Goal: Information Seeking & Learning: Learn about a topic

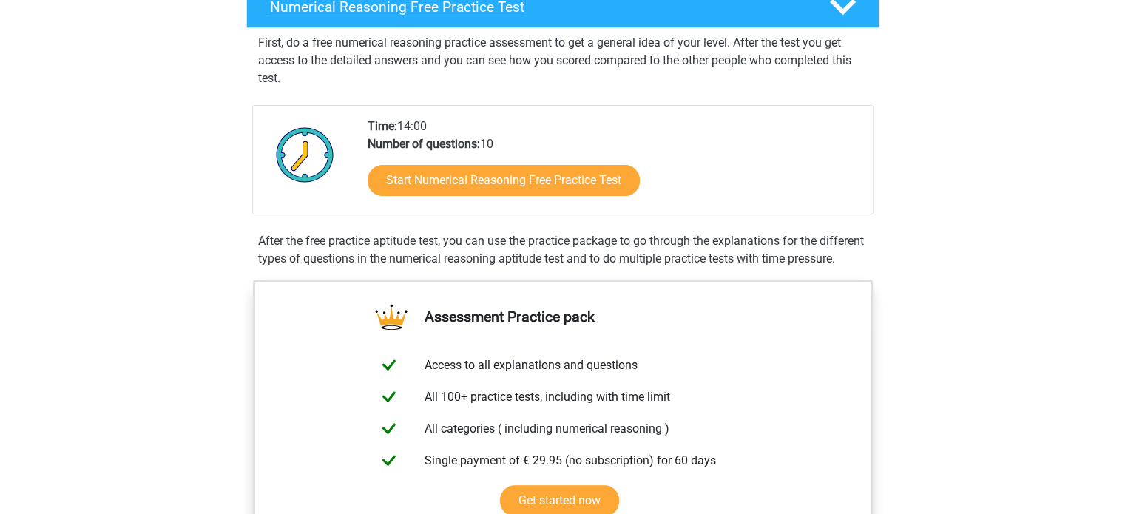
scroll to position [222, 0]
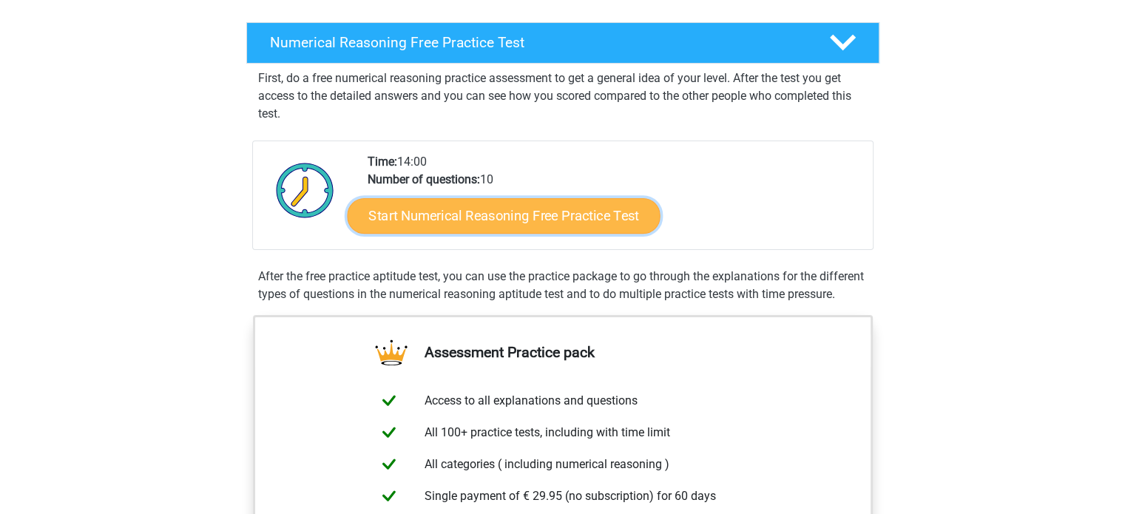
click at [508, 216] on link "Start Numerical Reasoning Free Practice Test" at bounding box center [503, 216] width 313 height 36
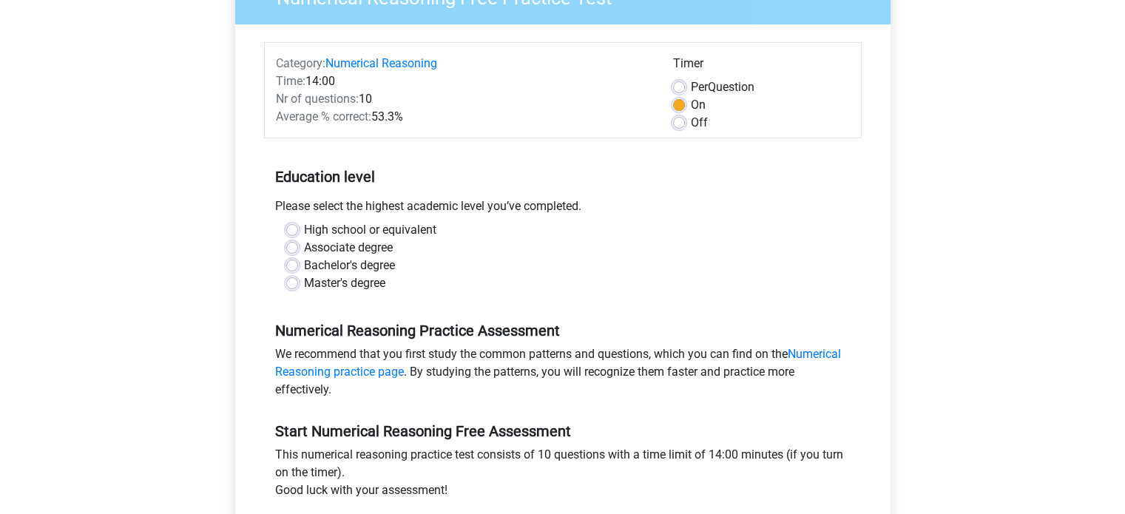
scroll to position [157, 0]
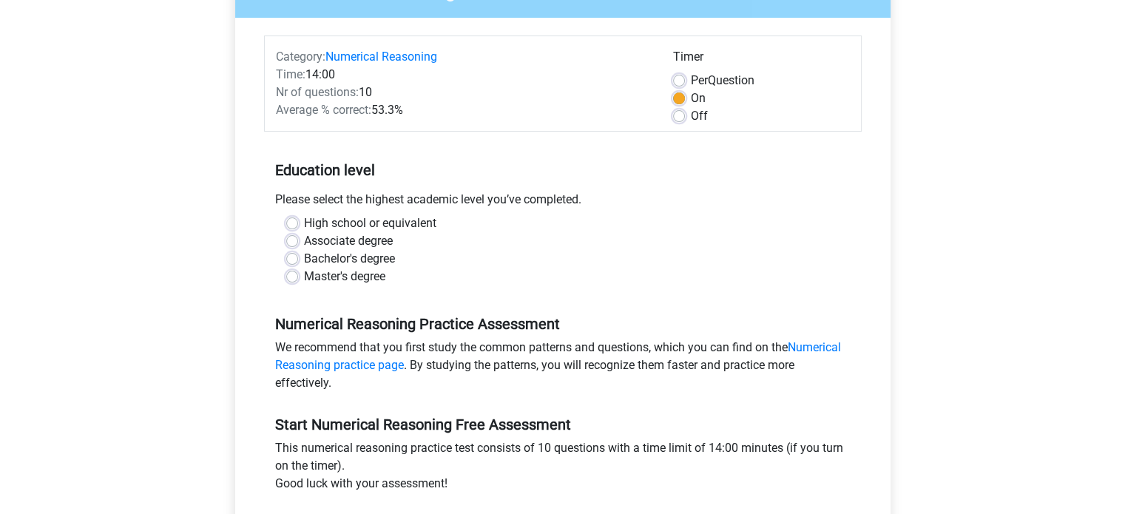
click at [284, 259] on div "High school or equivalent Associate degree Bachelor's degree Master's degree" at bounding box center [563, 250] width 576 height 71
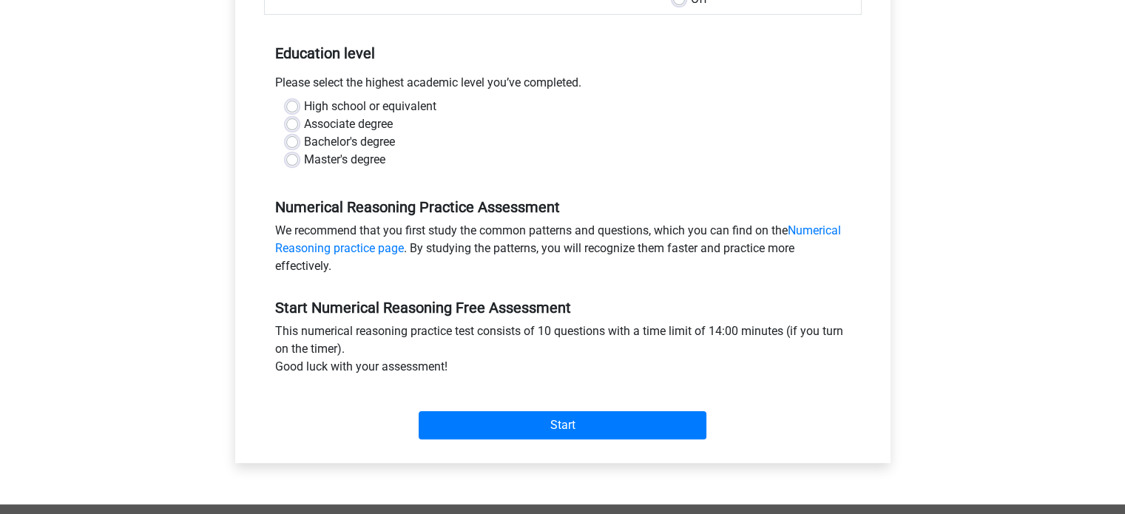
scroll to position [278, 0]
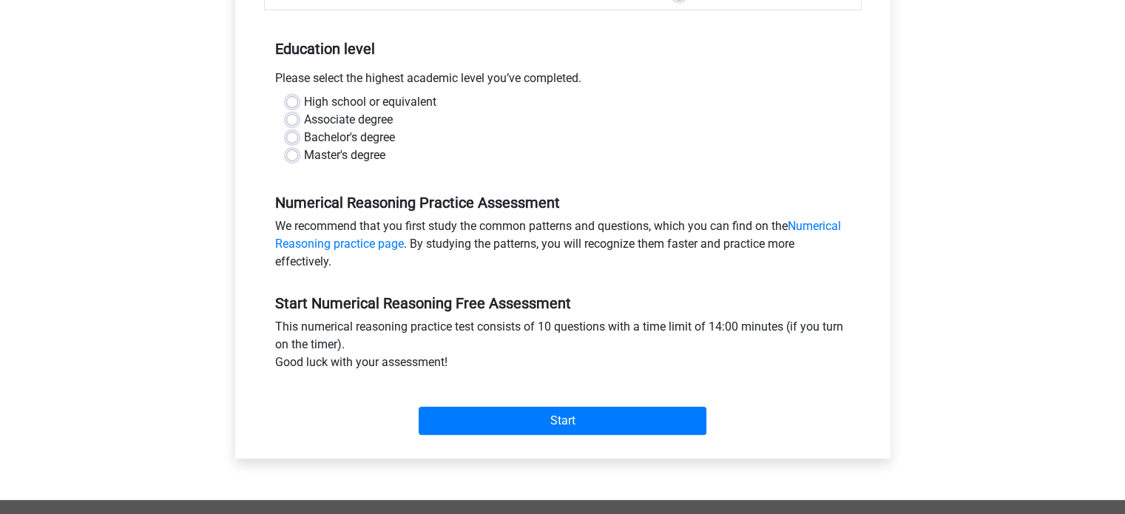
click at [304, 138] on label "Bachelor's degree" at bounding box center [349, 138] width 91 height 18
click at [289, 138] on input "Bachelor's degree" at bounding box center [292, 136] width 12 height 15
radio input "true"
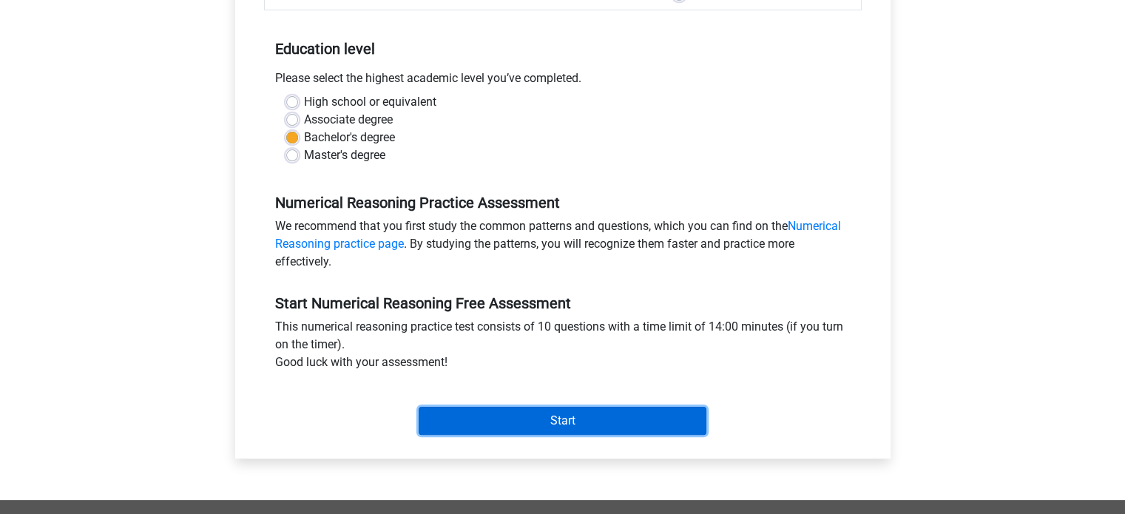
click at [482, 432] on input "Start" at bounding box center [563, 421] width 288 height 28
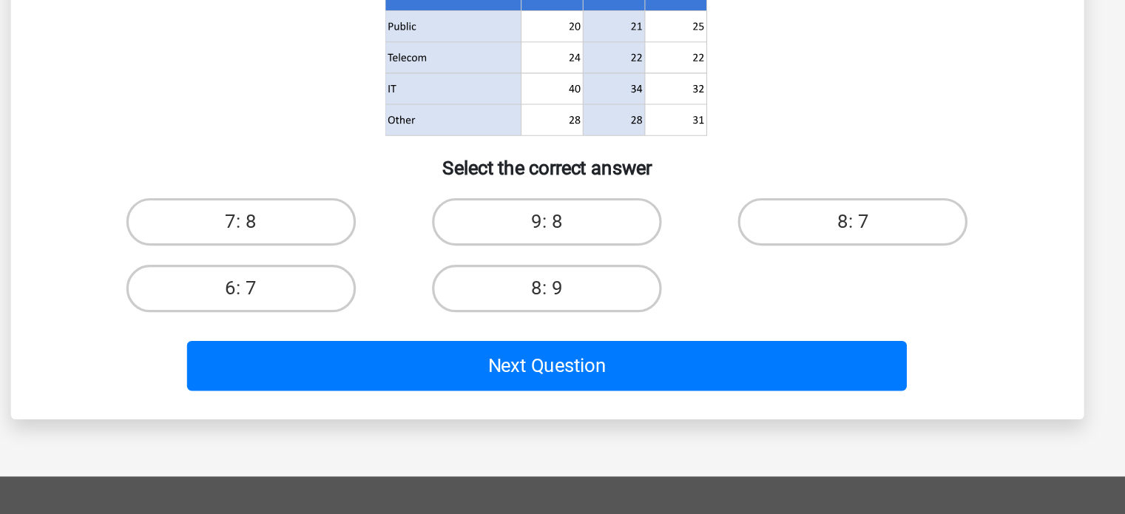
scroll to position [153, 0]
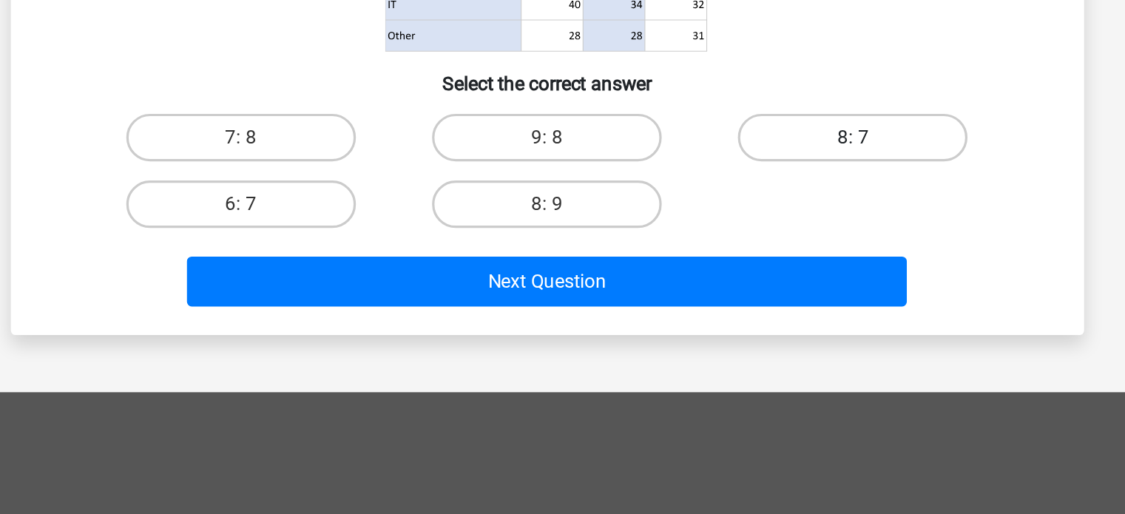
click at [721, 272] on label "8: 7" at bounding box center [752, 280] width 143 height 30
click at [753, 280] on input "8: 7" at bounding box center [758, 285] width 10 height 10
radio input "true"
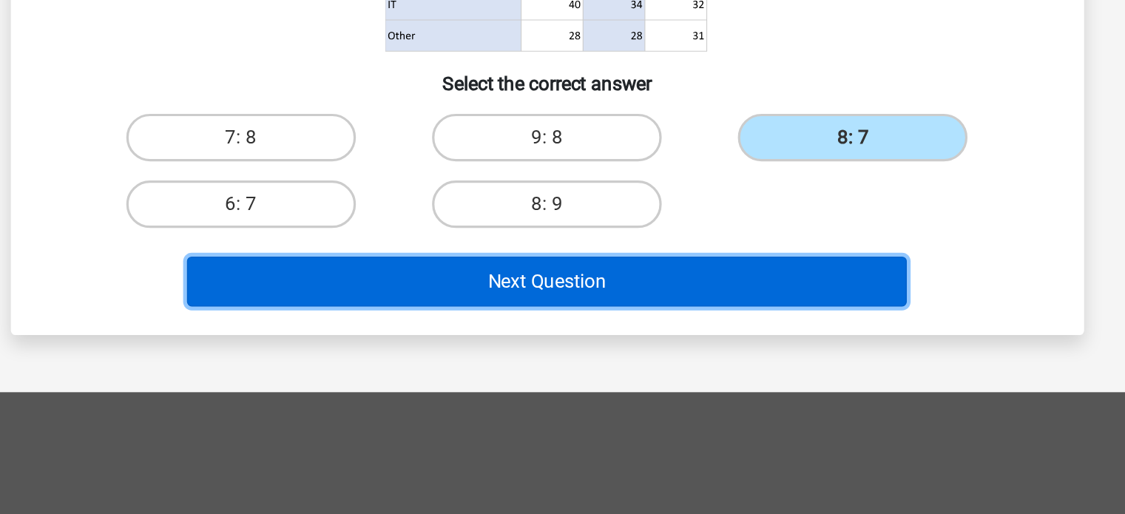
click at [632, 371] on button "Next Question" at bounding box center [563, 369] width 448 height 31
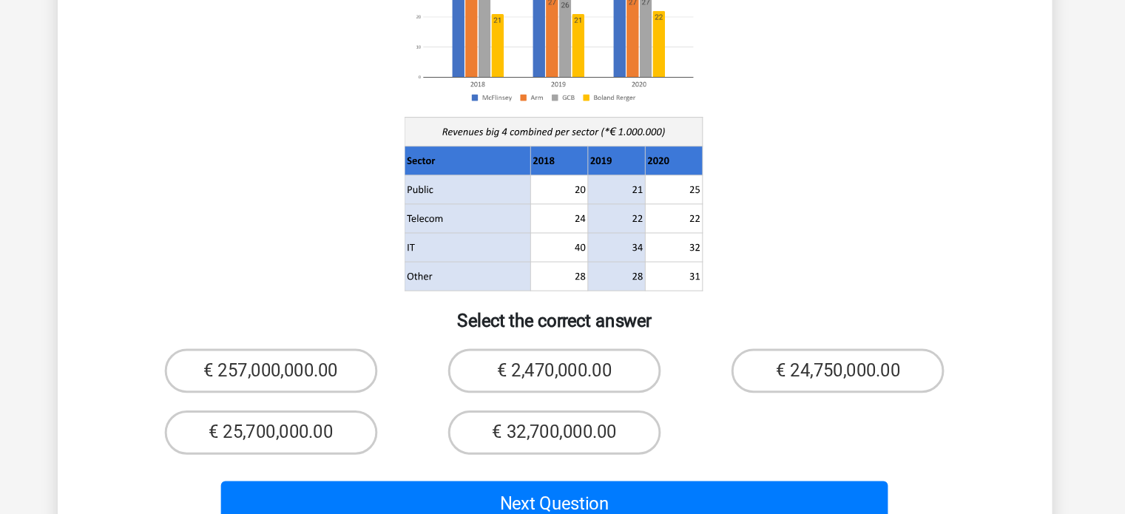
scroll to position [73, 0]
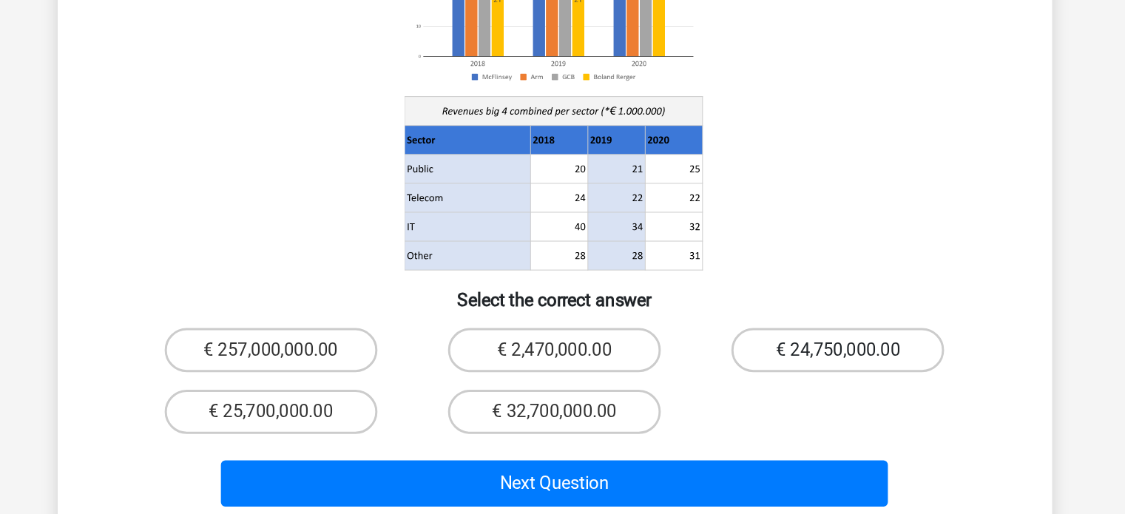
click at [724, 389] on label "€ 24,750,000.00" at bounding box center [752, 404] width 143 height 30
click at [753, 404] on input "€ 24,750,000.00" at bounding box center [758, 409] width 10 height 10
radio input "true"
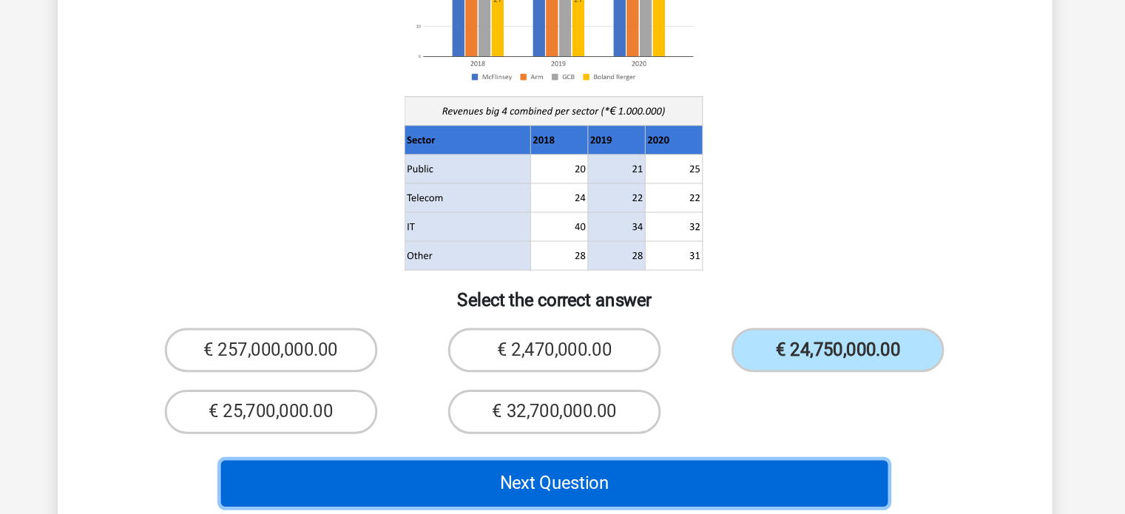
click at [609, 478] on button "Next Question" at bounding box center [563, 493] width 448 height 31
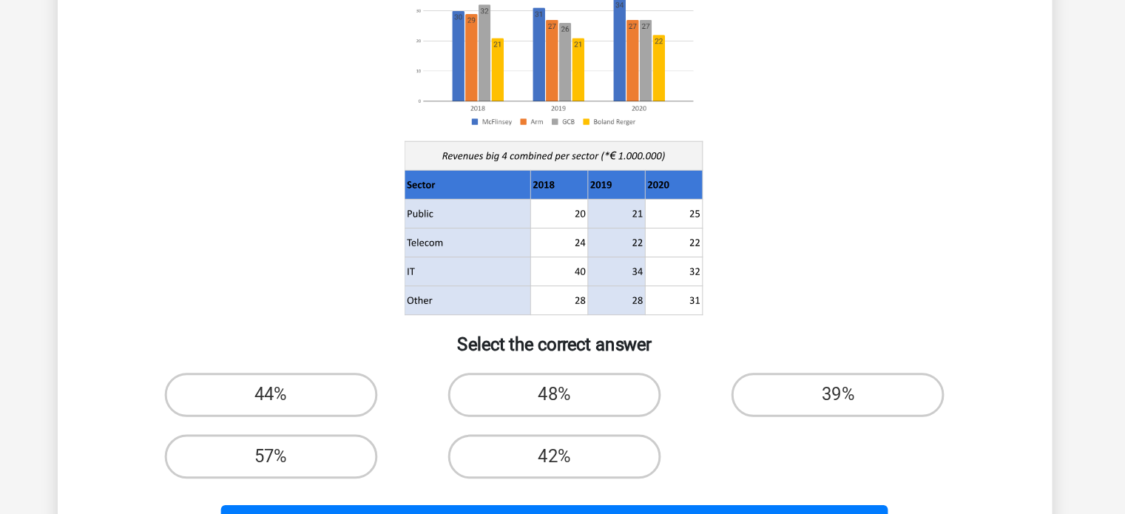
scroll to position [90, 0]
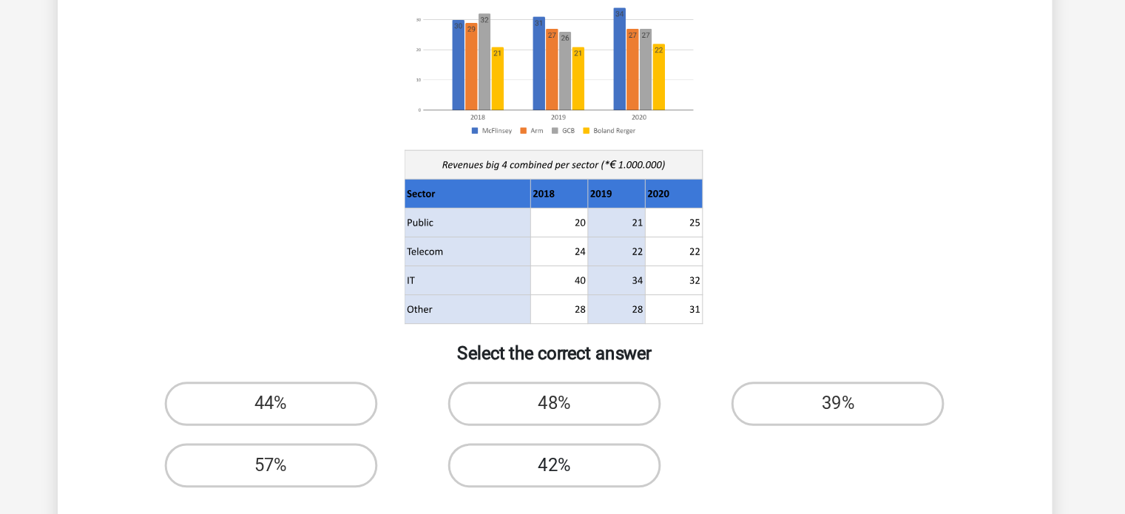
click at [597, 379] on label "42%" at bounding box center [562, 385] width 143 height 30
click at [572, 385] on input "42%" at bounding box center [567, 390] width 10 height 10
radio input "true"
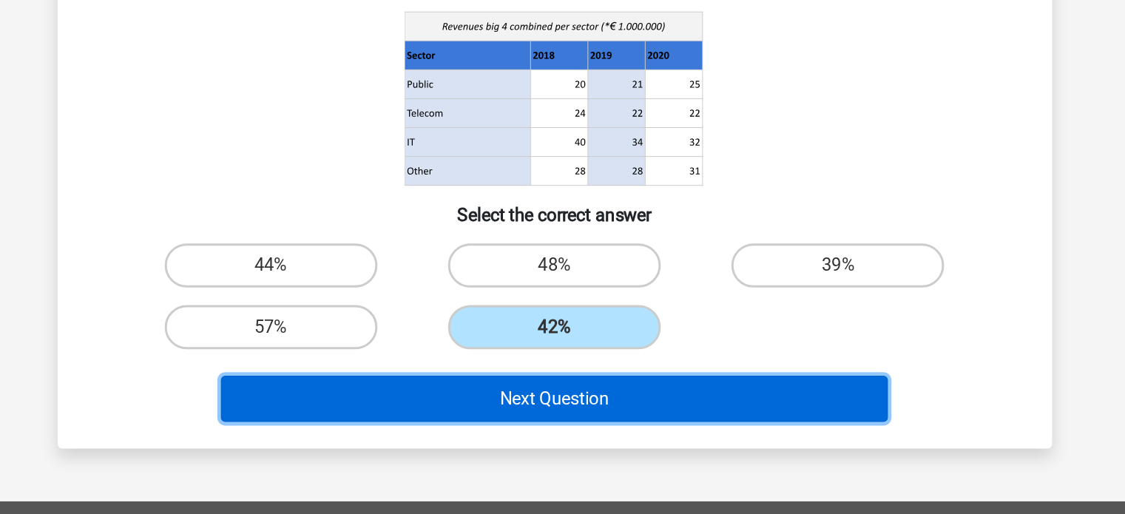
click at [636, 427] on button "Next Question" at bounding box center [563, 432] width 448 height 31
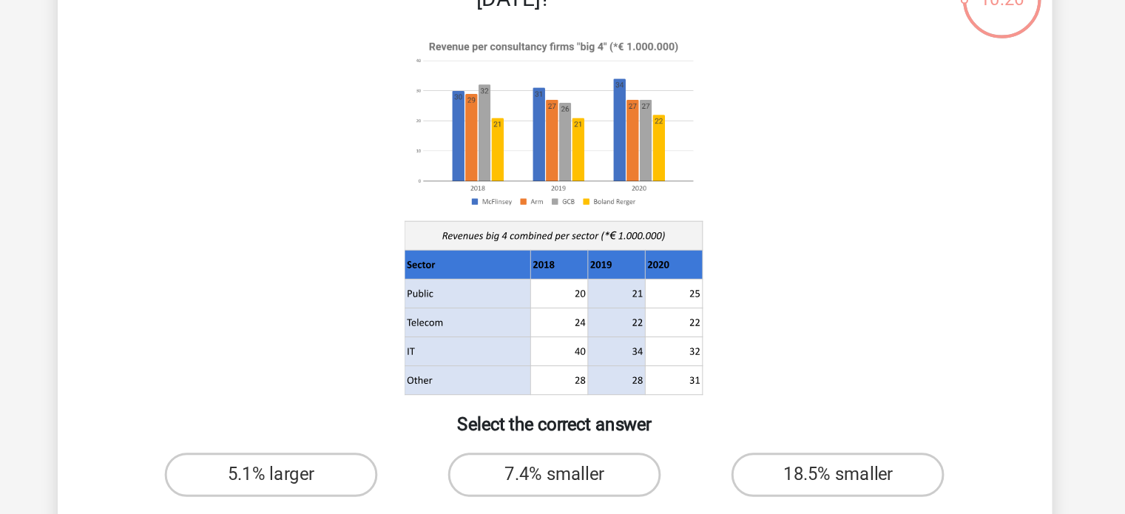
scroll to position [41, 0]
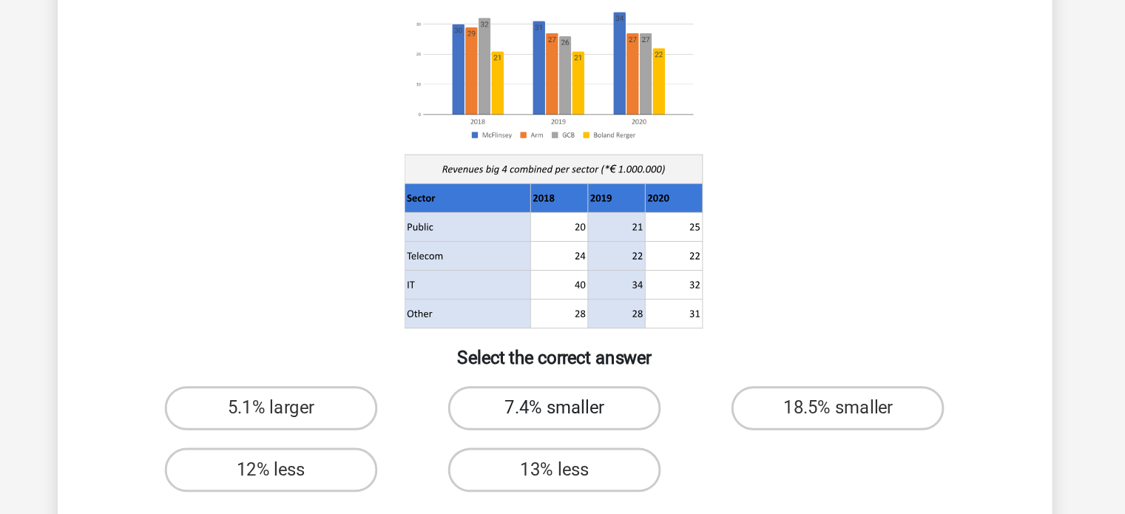
click at [579, 395] on label "7.4% smaller" at bounding box center [562, 392] width 143 height 30
click at [572, 395] on input "7.4% smaller" at bounding box center [567, 397] width 10 height 10
radio input "true"
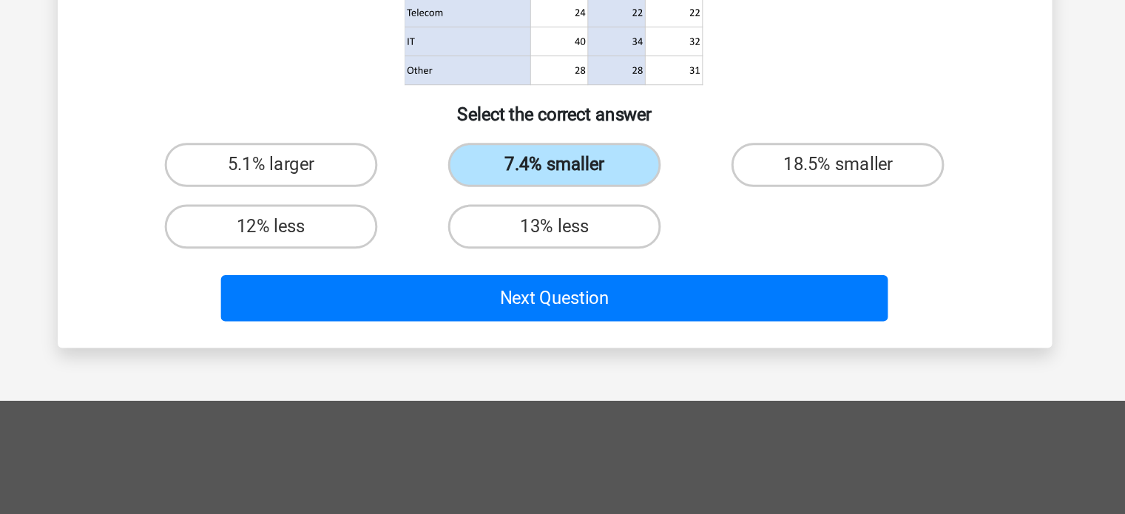
scroll to position [155, 0]
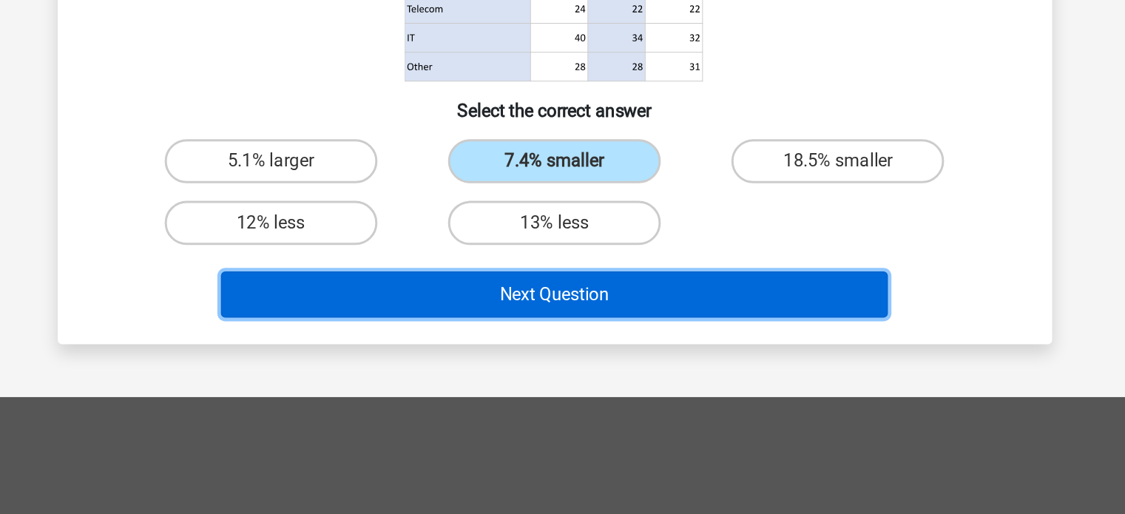
click at [628, 364] on button "Next Question" at bounding box center [563, 366] width 448 height 31
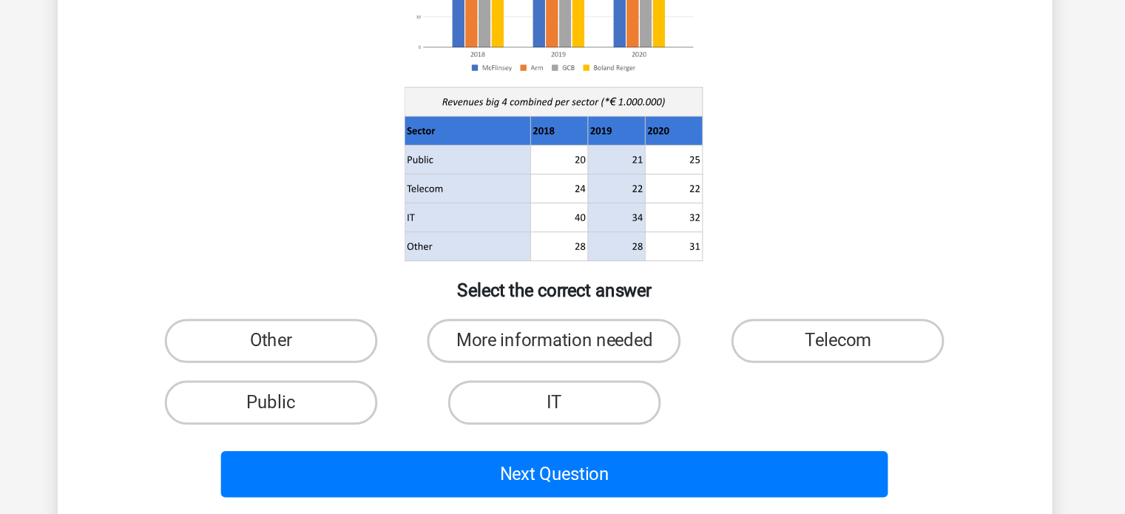
scroll to position [68, 0]
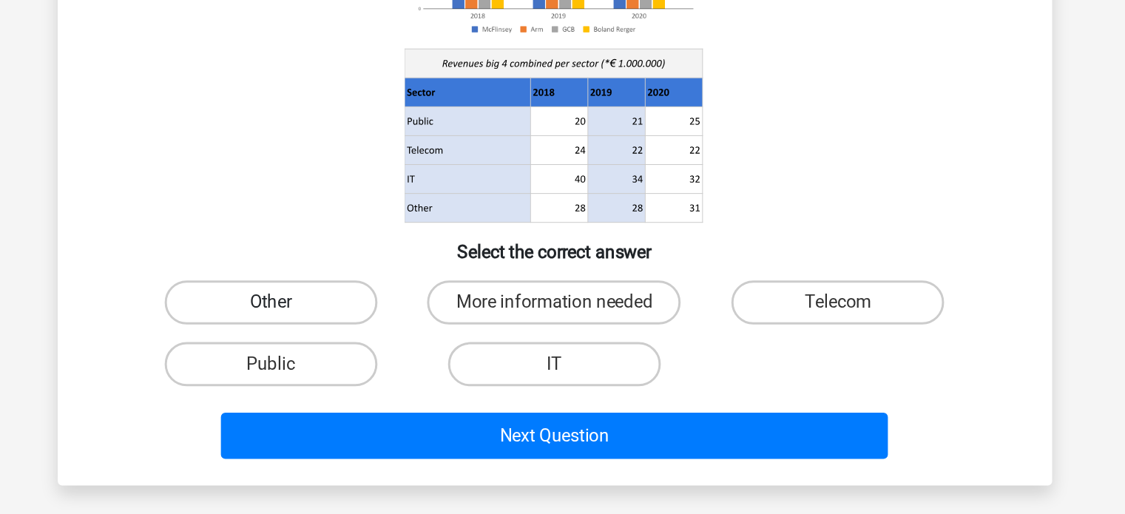
click at [414, 366] on label "Other" at bounding box center [372, 365] width 143 height 30
click at [382, 366] on input "Other" at bounding box center [377, 370] width 10 height 10
radio input "true"
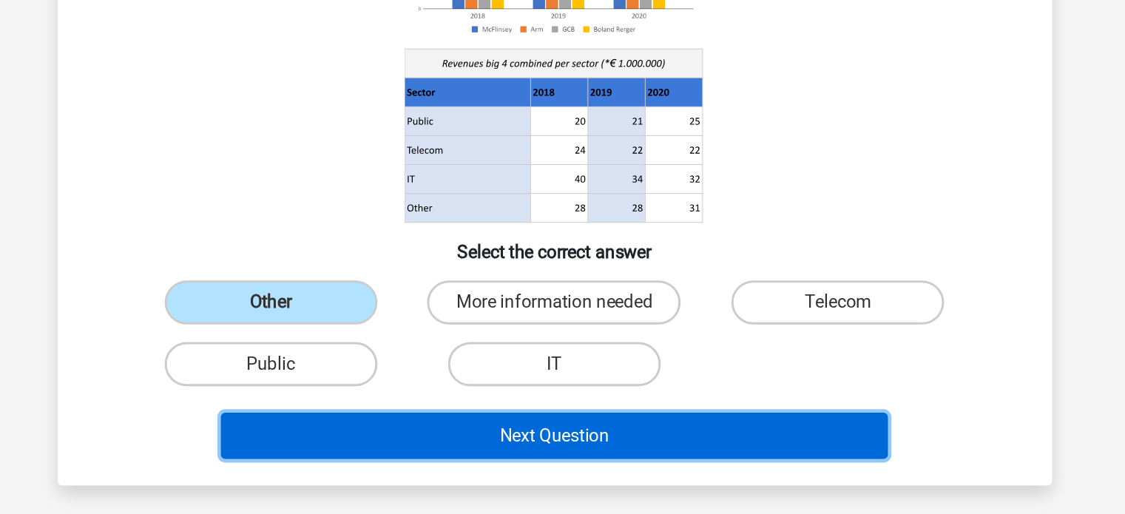
click at [488, 456] on button "Next Question" at bounding box center [563, 454] width 448 height 31
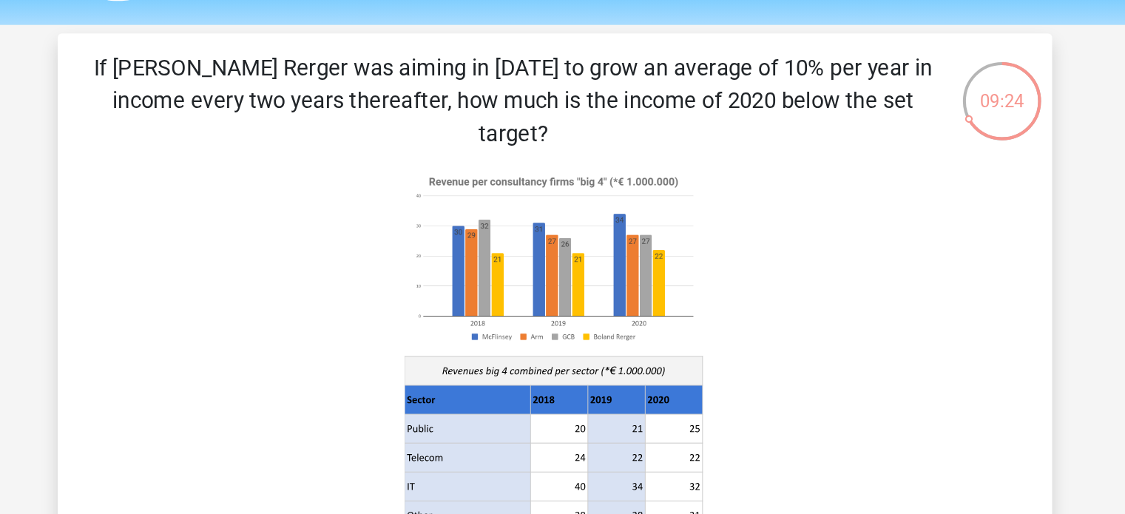
scroll to position [41, 0]
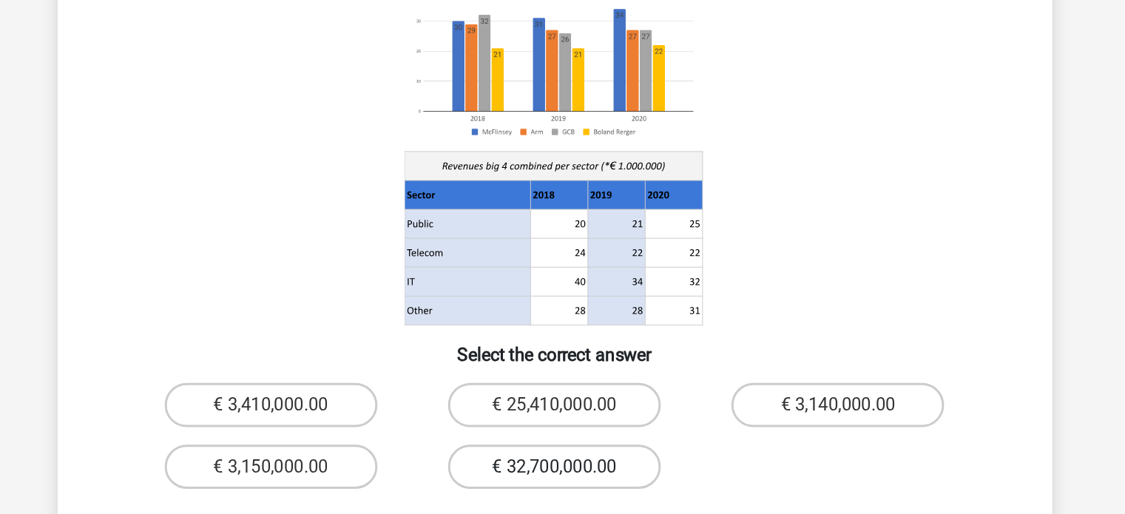
click at [580, 441] on label "€ 32,700,000.00" at bounding box center [562, 456] width 143 height 30
click at [572, 456] on input "€ 32,700,000.00" at bounding box center [567, 461] width 10 height 10
radio input "true"
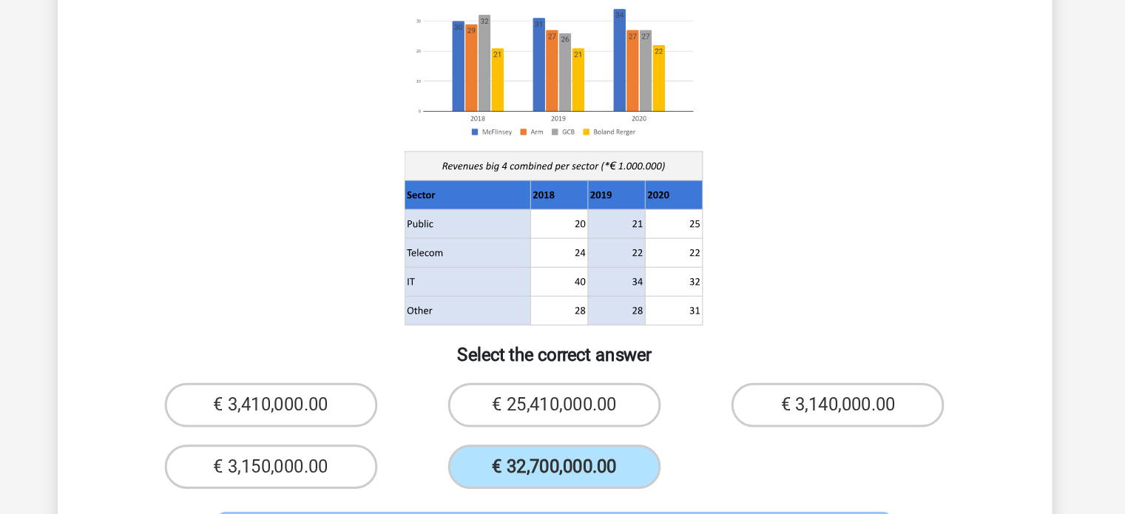
click at [527, 488] on button "Next Question" at bounding box center [563, 503] width 448 height 31
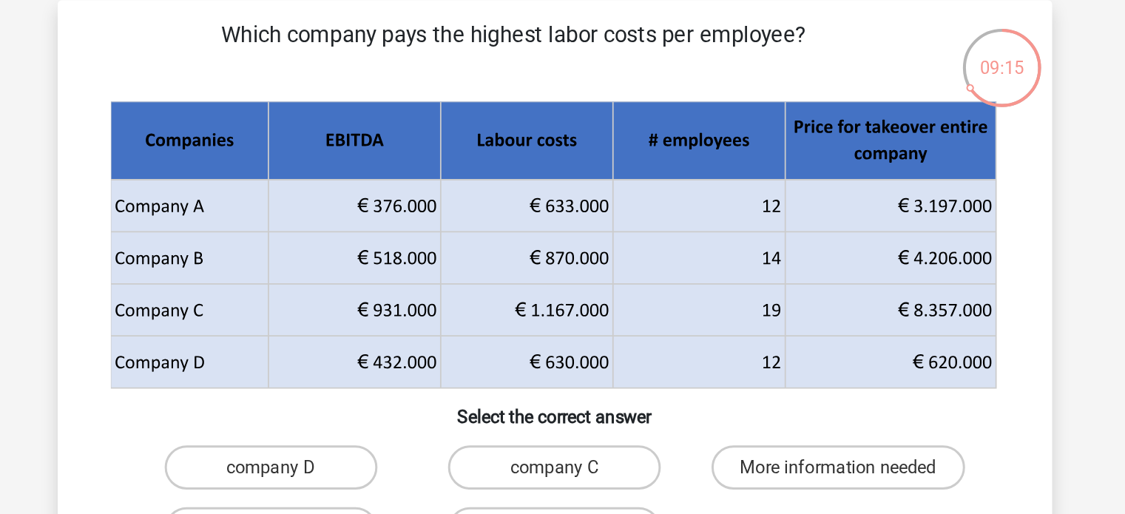
scroll to position [0, 0]
click at [590, 378] on label "company C" at bounding box center [562, 382] width 143 height 30
click at [572, 382] on input "company C" at bounding box center [567, 387] width 10 height 10
radio input "true"
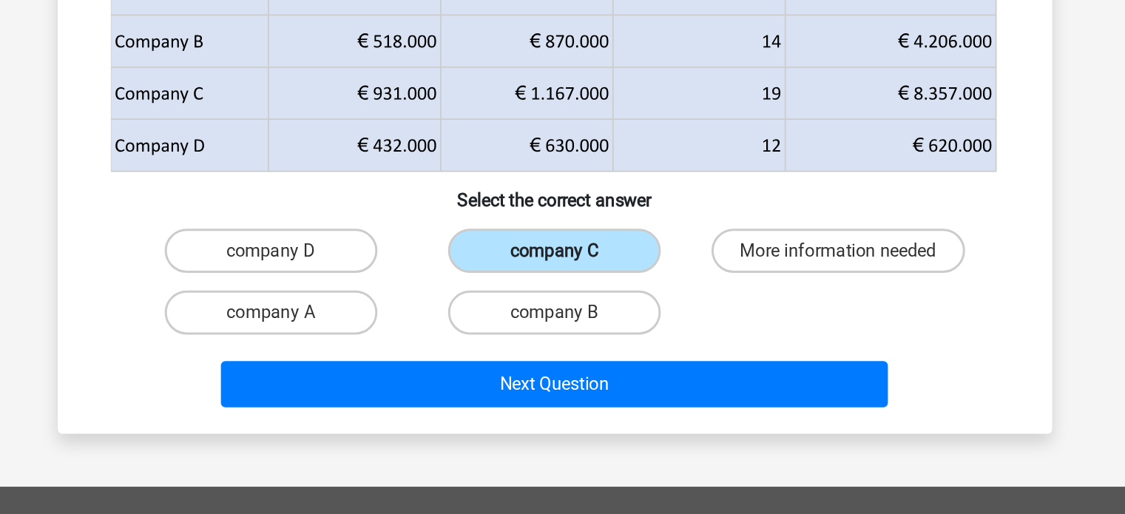
scroll to position [47, 0]
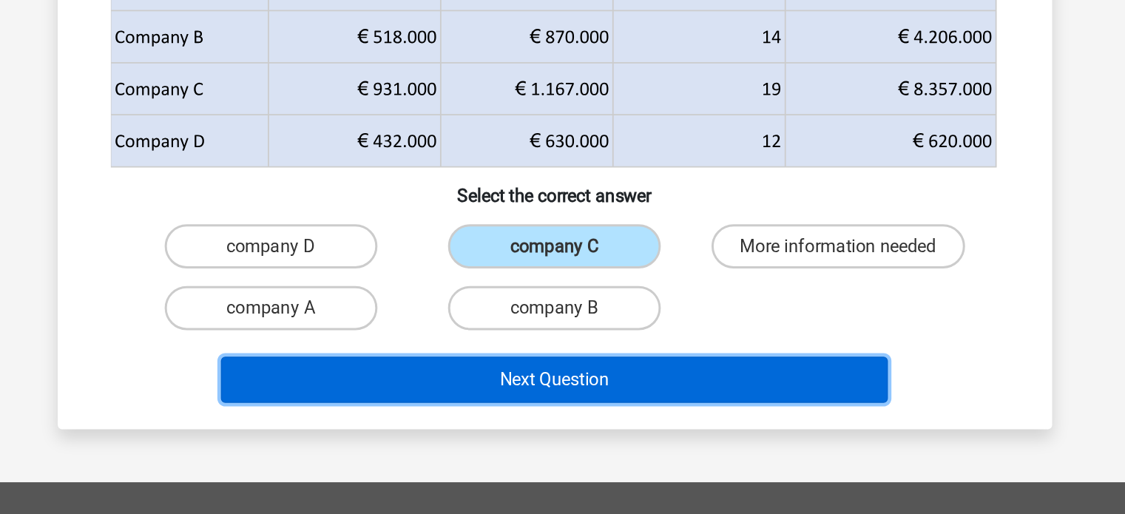
click at [672, 422] on button "Next Question" at bounding box center [563, 423] width 448 height 31
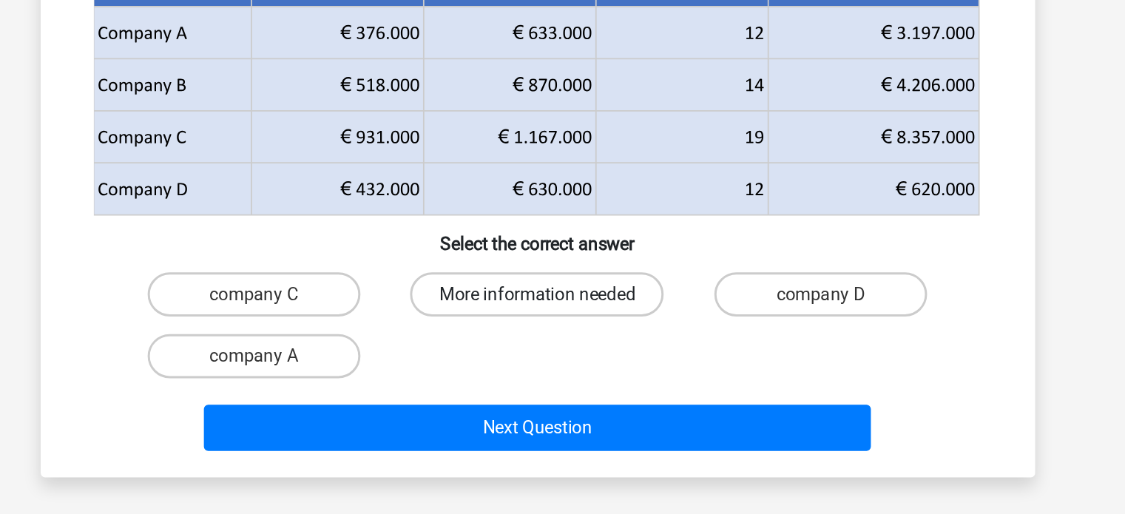
scroll to position [21, 0]
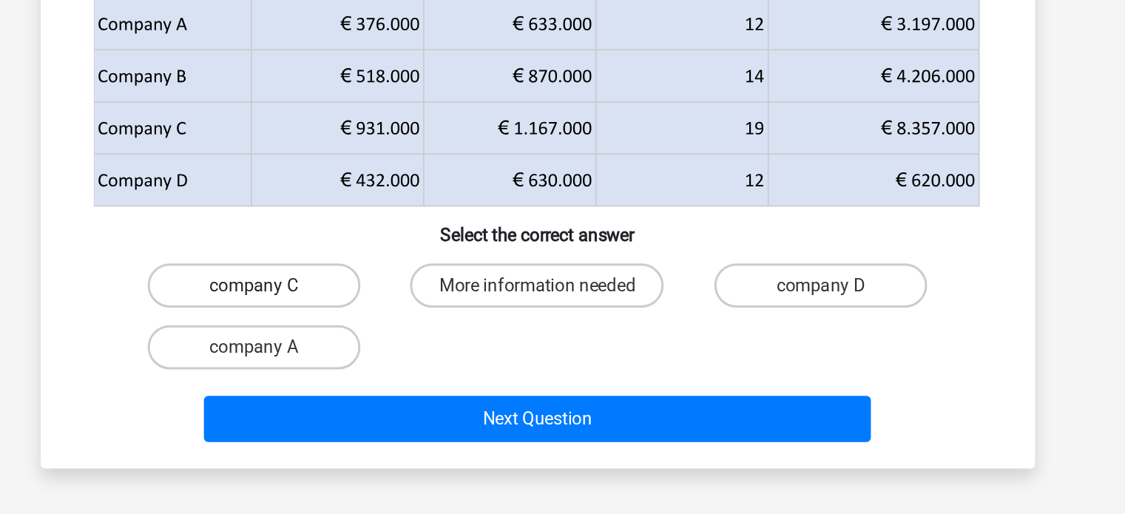
click at [403, 360] on label "company C" at bounding box center [372, 361] width 143 height 30
click at [382, 361] on input "company C" at bounding box center [377, 366] width 10 height 10
radio input "true"
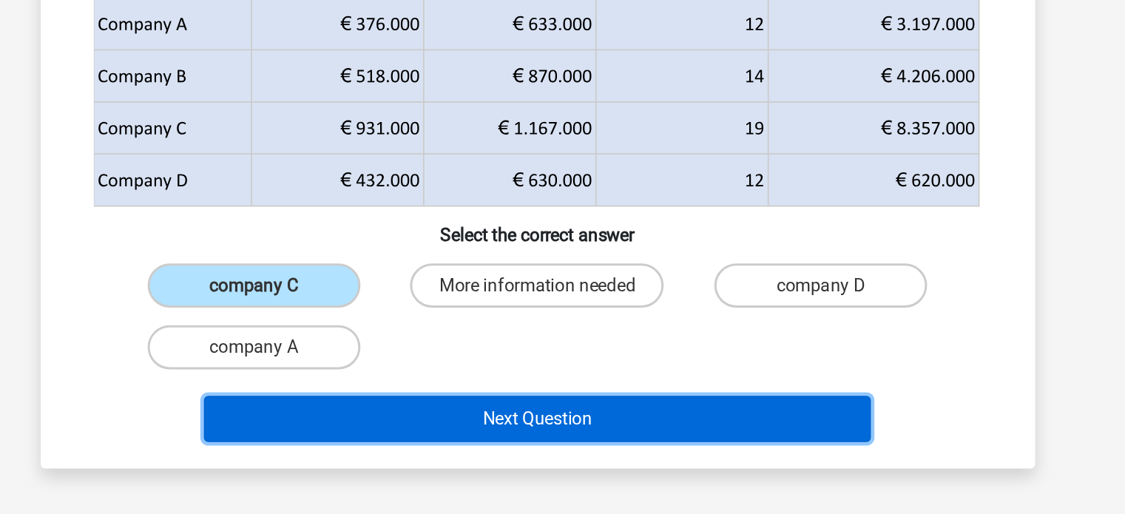
click at [579, 439] on button "Next Question" at bounding box center [563, 450] width 448 height 31
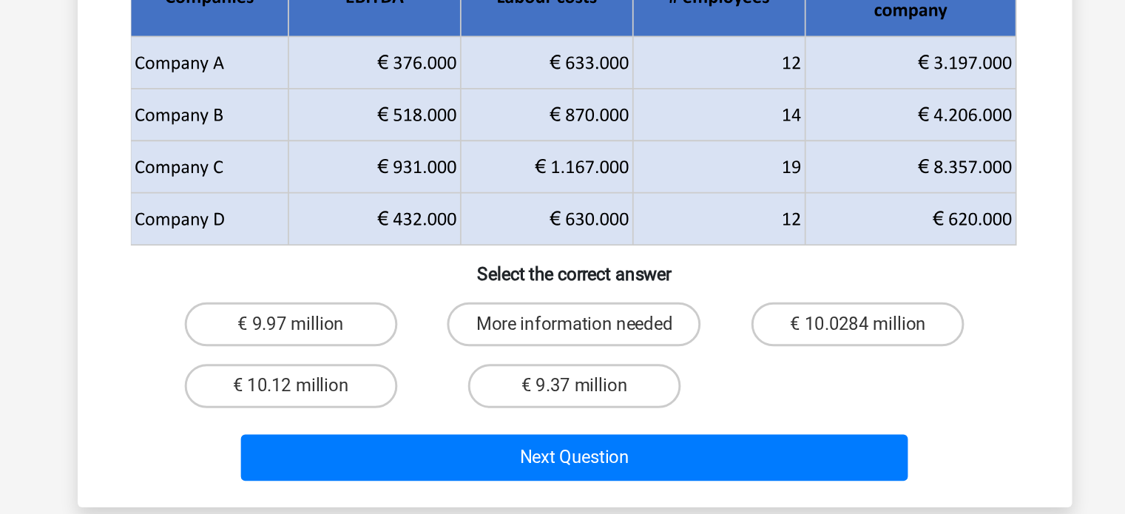
scroll to position [40, 0]
click at [590, 384] on label "More information needed" at bounding box center [562, 386] width 170 height 30
click at [572, 386] on input "More information needed" at bounding box center [567, 391] width 10 height 10
radio input "true"
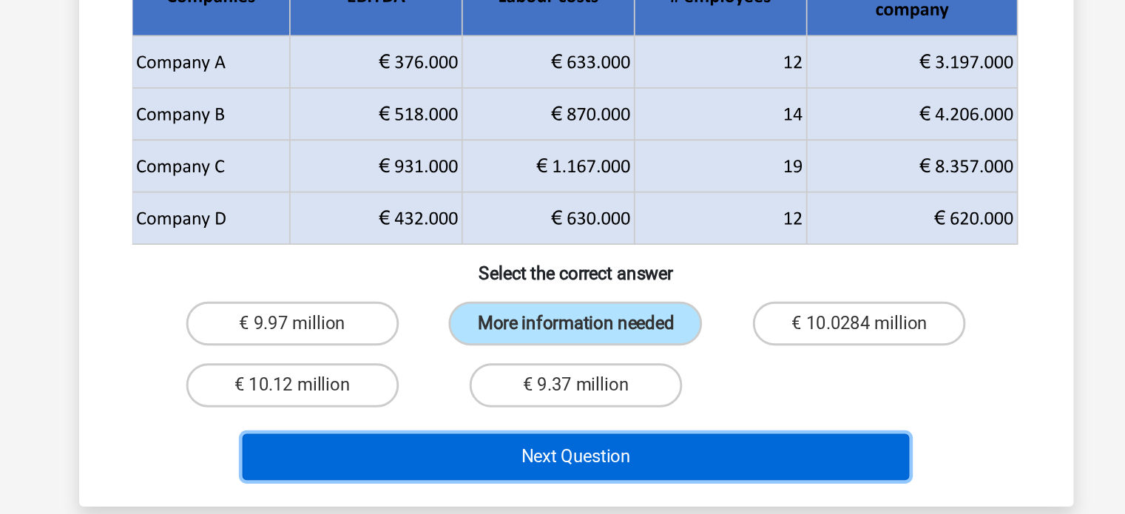
click at [608, 470] on button "Next Question" at bounding box center [563, 475] width 448 height 31
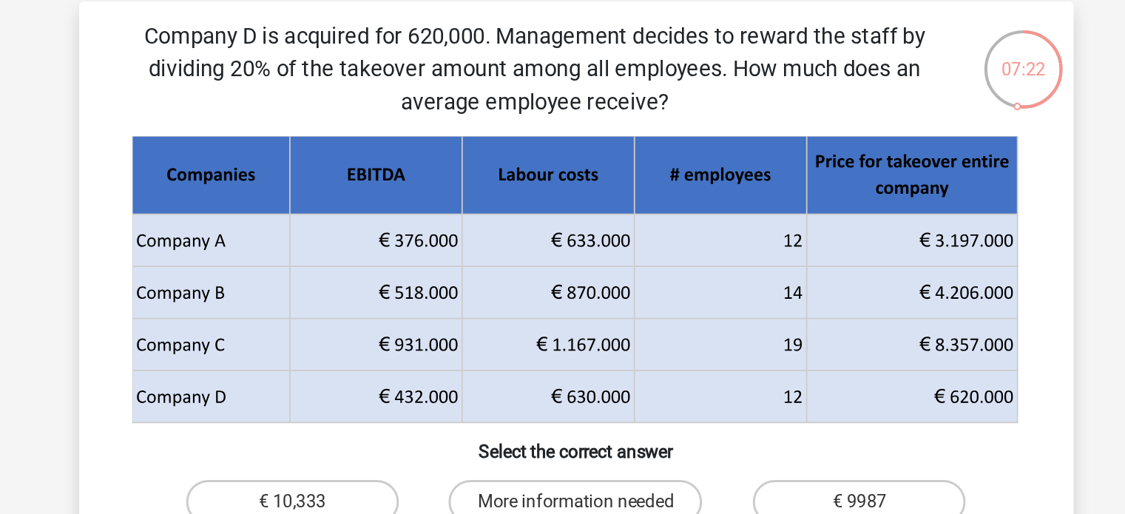
scroll to position [39, 0]
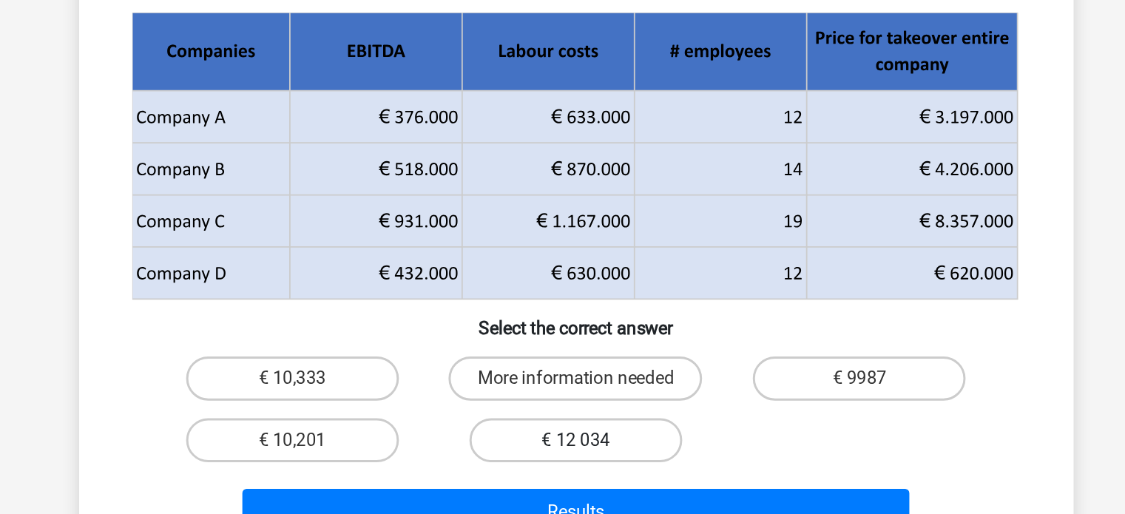
click at [583, 403] on label "€ 12 034" at bounding box center [562, 406] width 143 height 30
click at [572, 406] on input "€ 12 034" at bounding box center [567, 411] width 10 height 10
radio input "true"
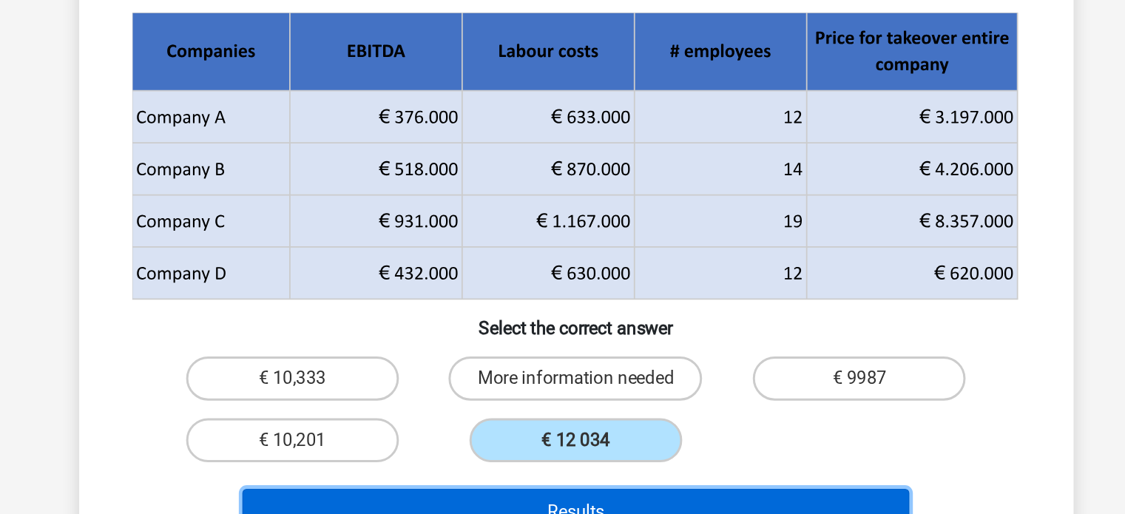
click at [591, 441] on button "Results" at bounding box center [563, 454] width 448 height 31
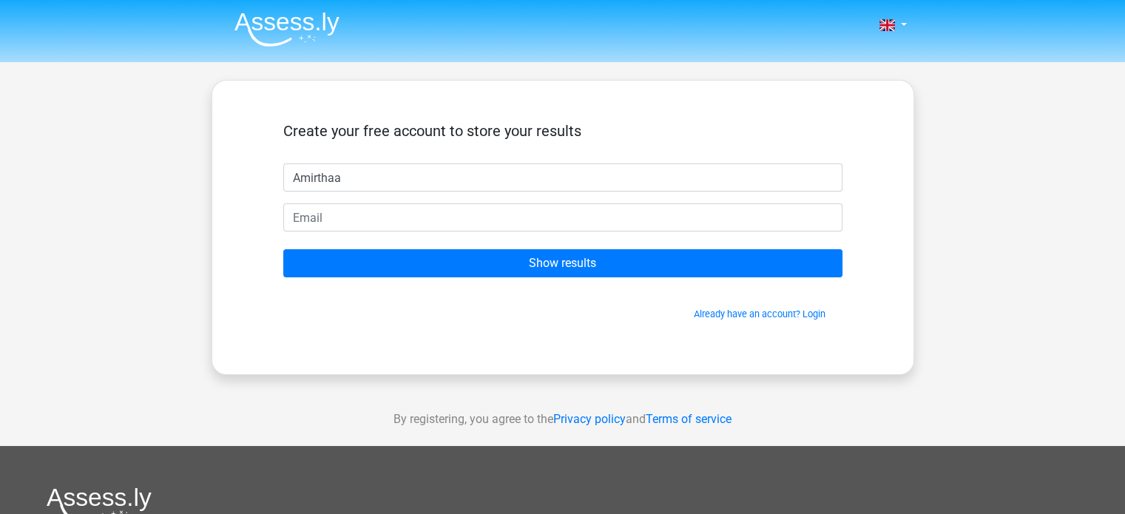
type input "Amirthaa"
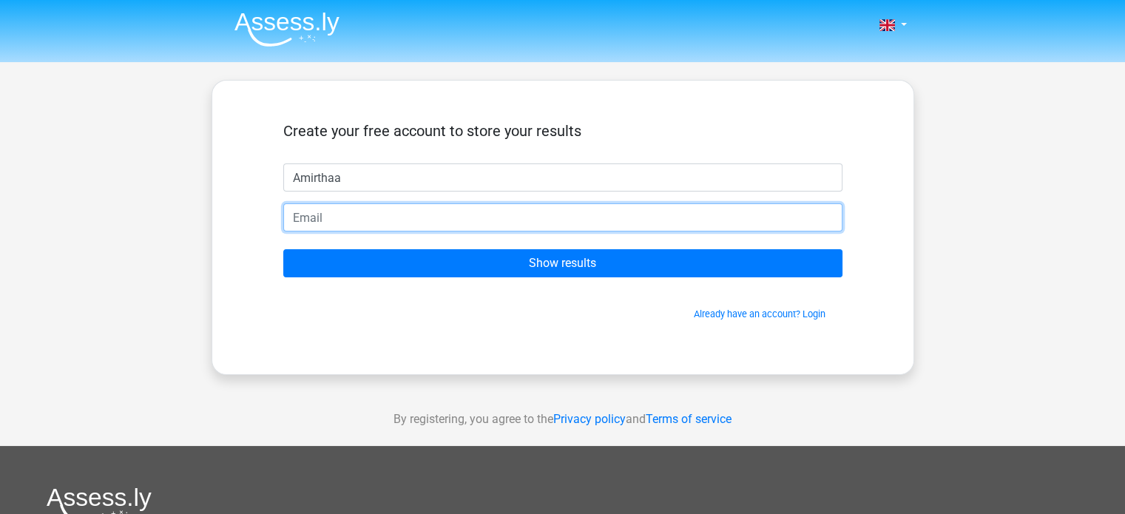
click at [321, 224] on input "email" at bounding box center [562, 217] width 559 height 28
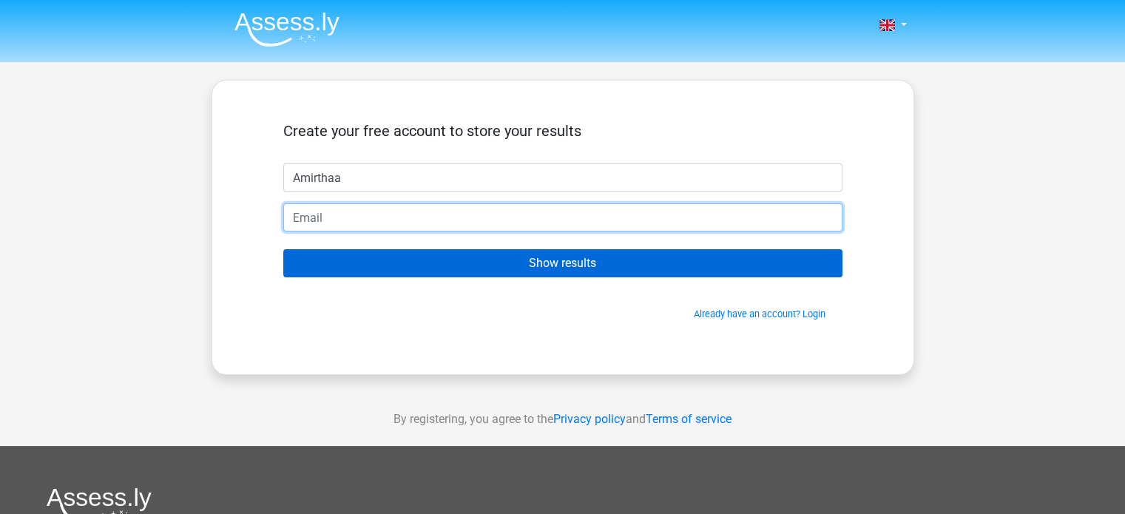
type input "amirthaap554@gmail.com"
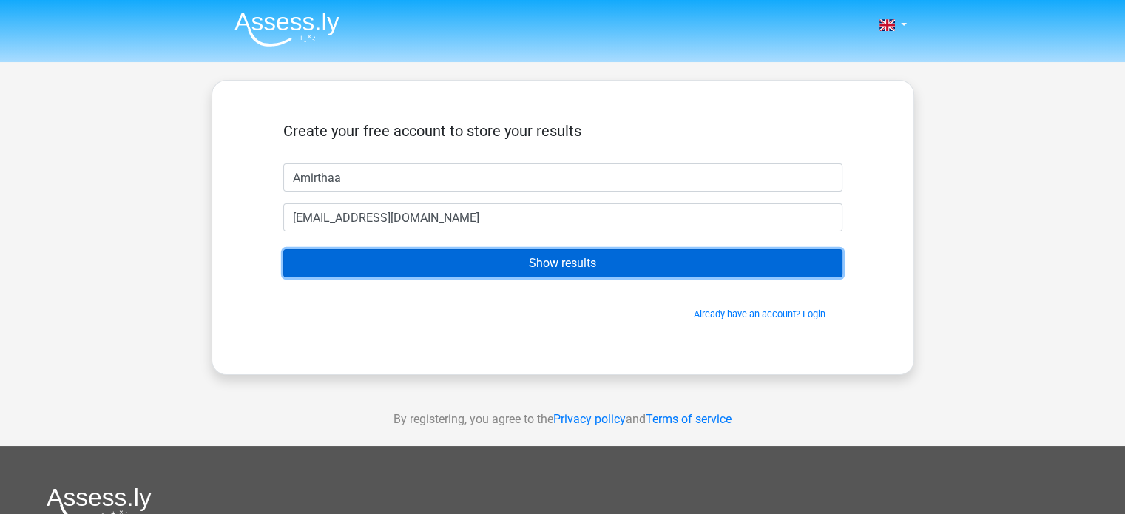
click at [465, 260] on input "Show results" at bounding box center [562, 263] width 559 height 28
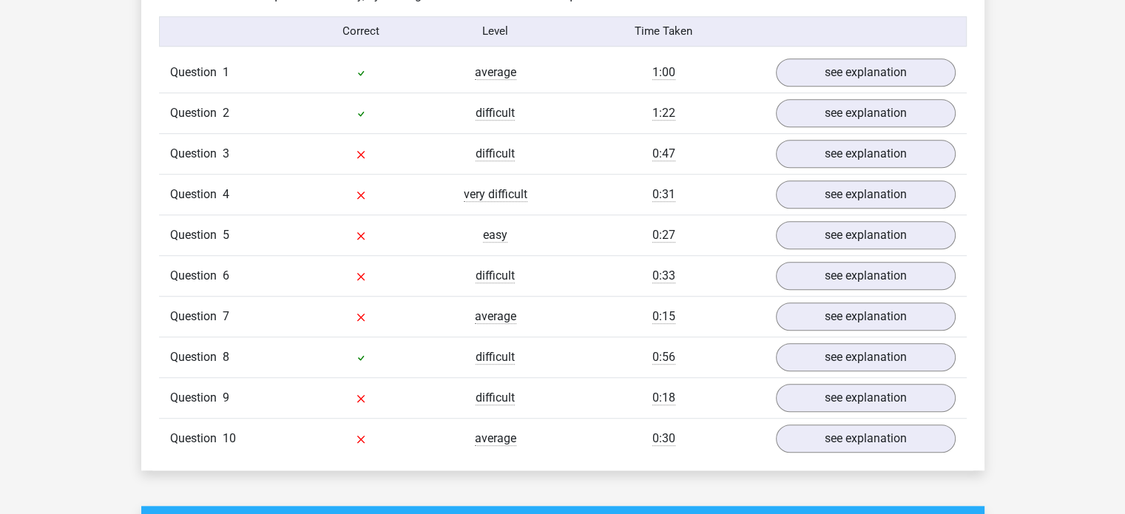
scroll to position [1199, 0]
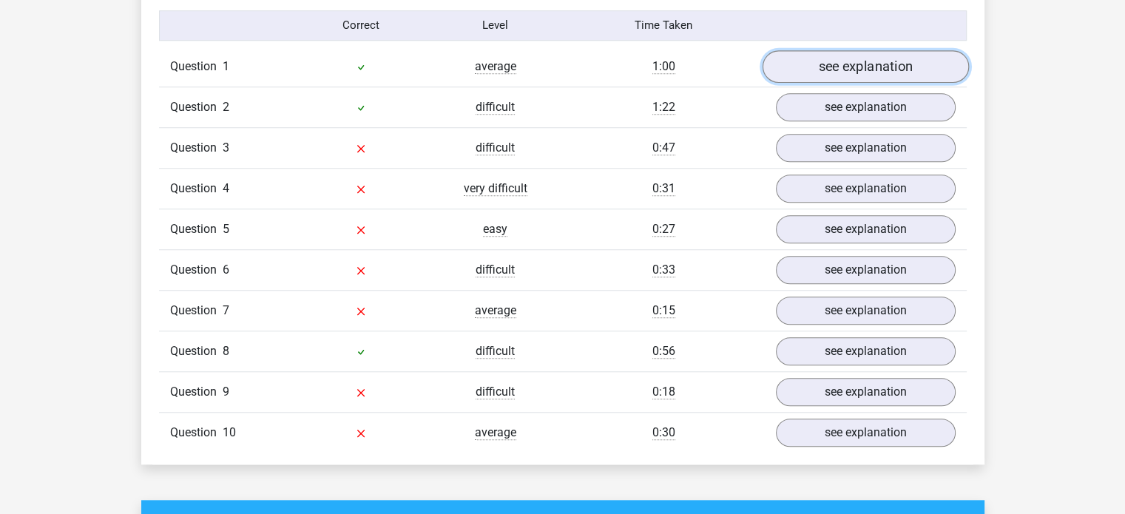
click at [838, 51] on link "see explanation" at bounding box center [865, 66] width 206 height 33
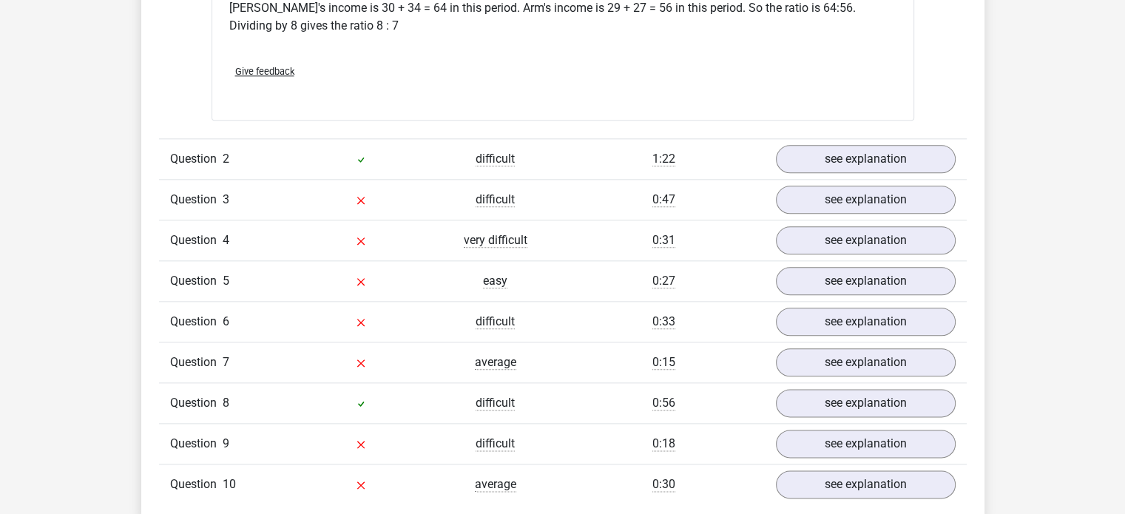
scroll to position [1714, 0]
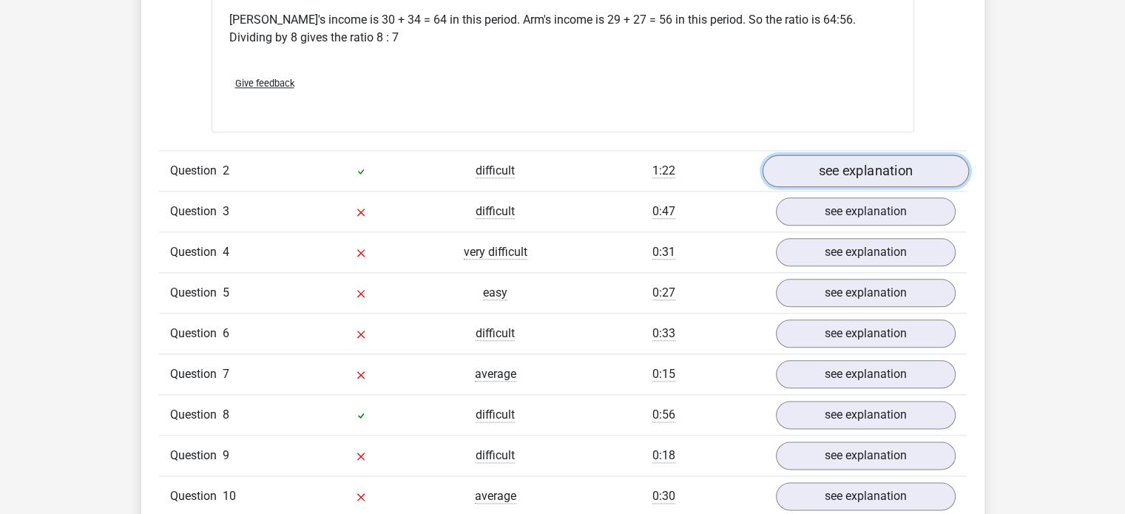
click at [827, 175] on link "see explanation" at bounding box center [865, 171] width 206 height 33
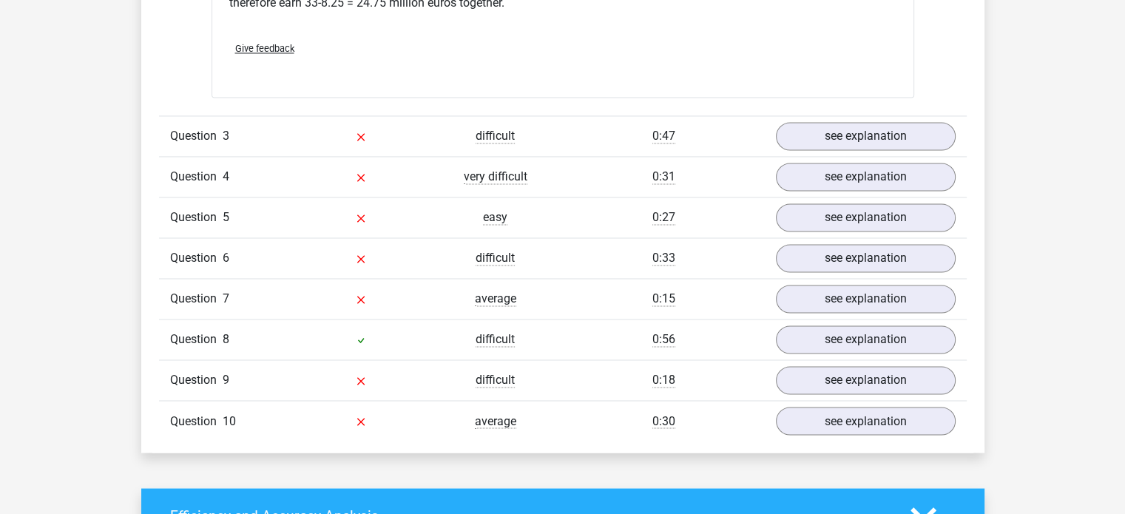
scroll to position [2423, 0]
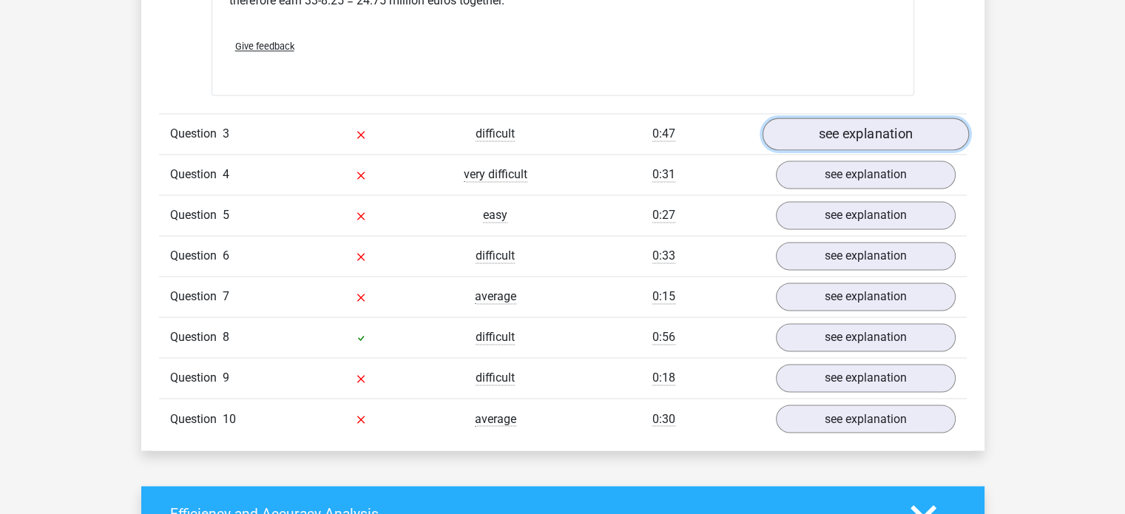
click at [861, 118] on link "see explanation" at bounding box center [865, 134] width 206 height 33
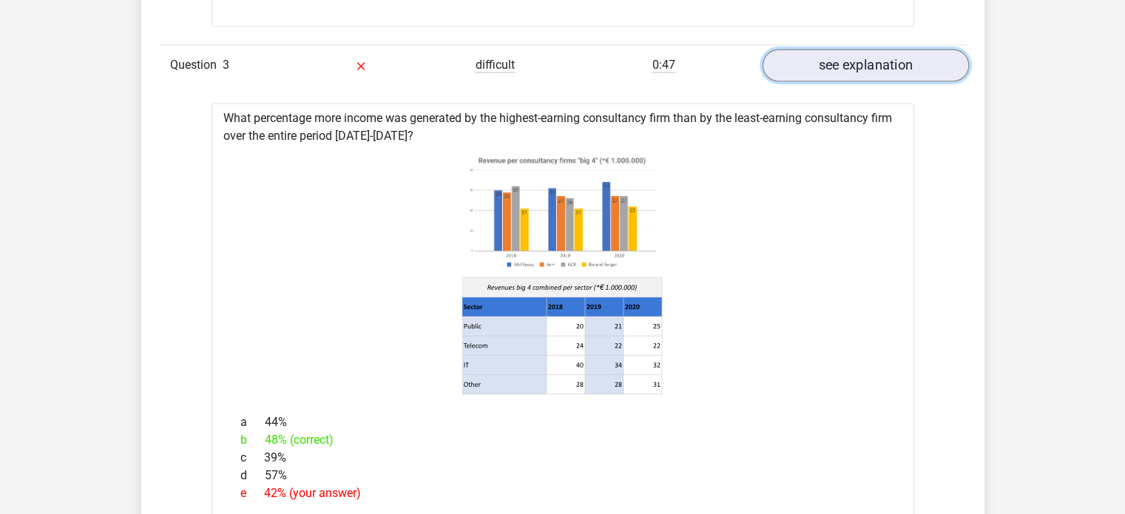
scroll to position [2491, 0]
